Goal: Task Accomplishment & Management: Manage account settings

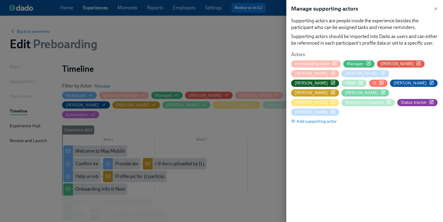
click at [213, 33] on div at bounding box center [221, 111] width 443 height 222
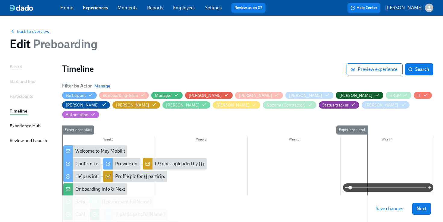
click at [179, 7] on link "Employees" at bounding box center [184, 8] width 23 height 6
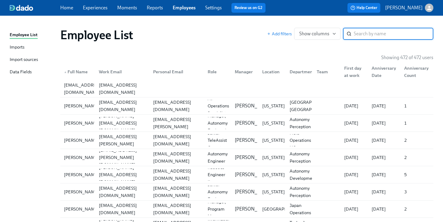
click at [29, 50] on link "Imports" at bounding box center [33, 48] width 46 height 8
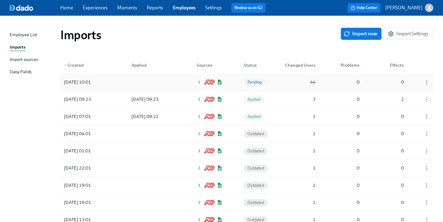
click at [132, 80] on div at bounding box center [154, 82] width 54 height 12
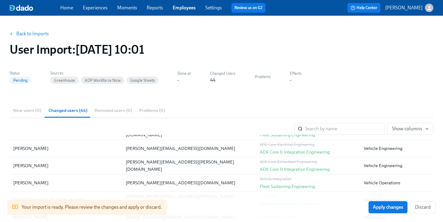
click at [380, 210] on button "Apply changes" at bounding box center [387, 207] width 39 height 12
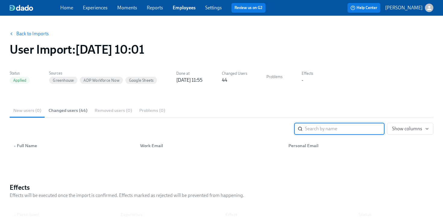
click at [36, 35] on link "Back to Imports" at bounding box center [32, 34] width 33 height 6
